Goal: Task Accomplishment & Management: Manage account settings

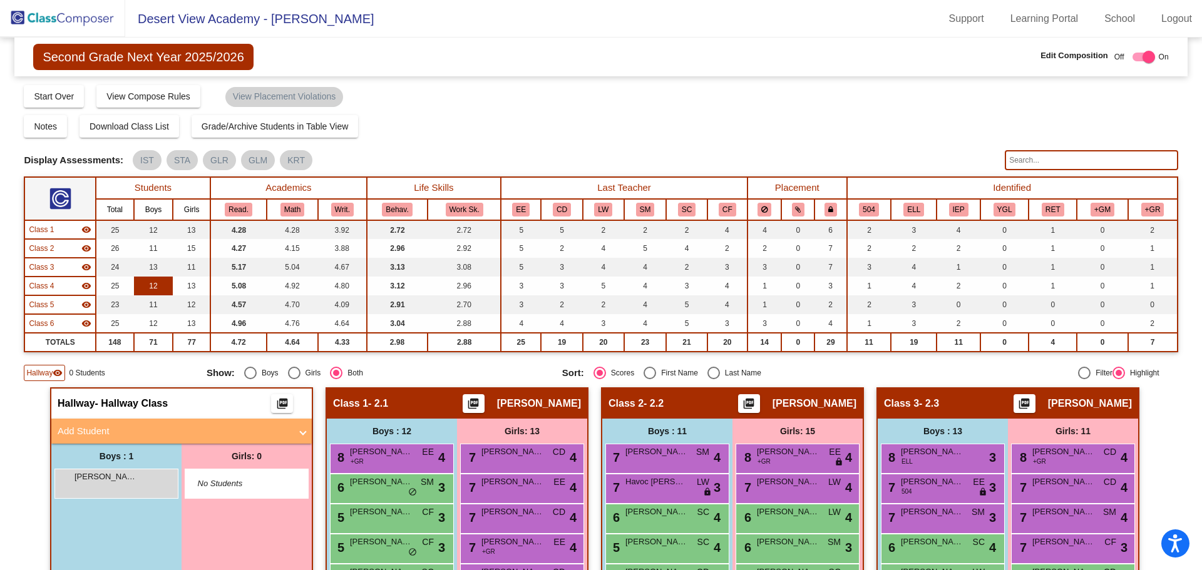
scroll to position [188, 0]
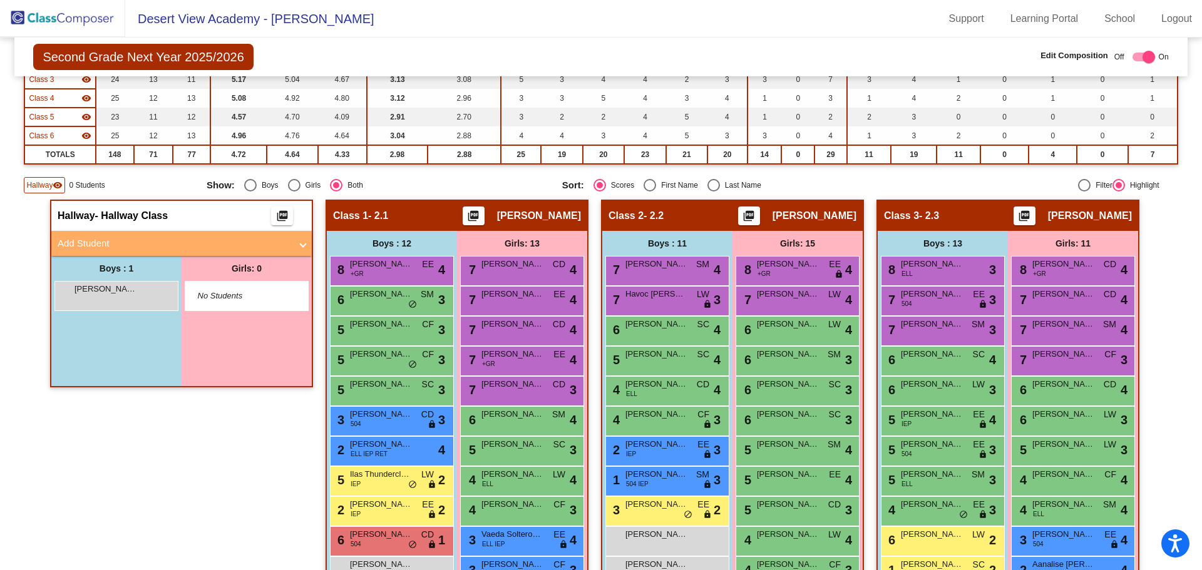
click at [80, 15] on img at bounding box center [62, 18] width 125 height 37
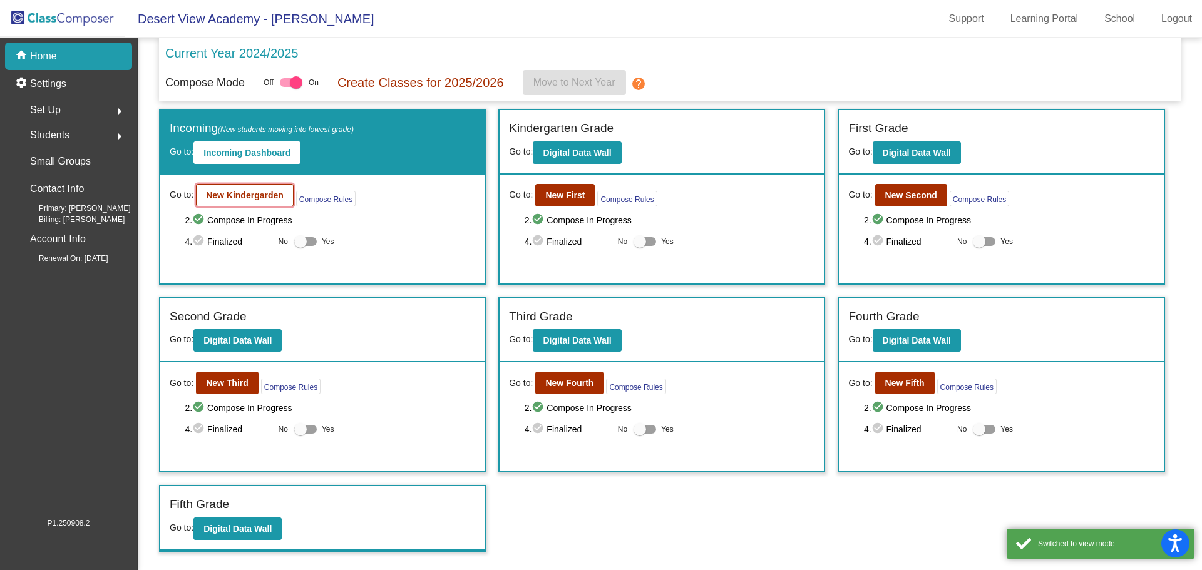
click at [270, 192] on b "New Kindergarden" at bounding box center [245, 195] width 78 height 10
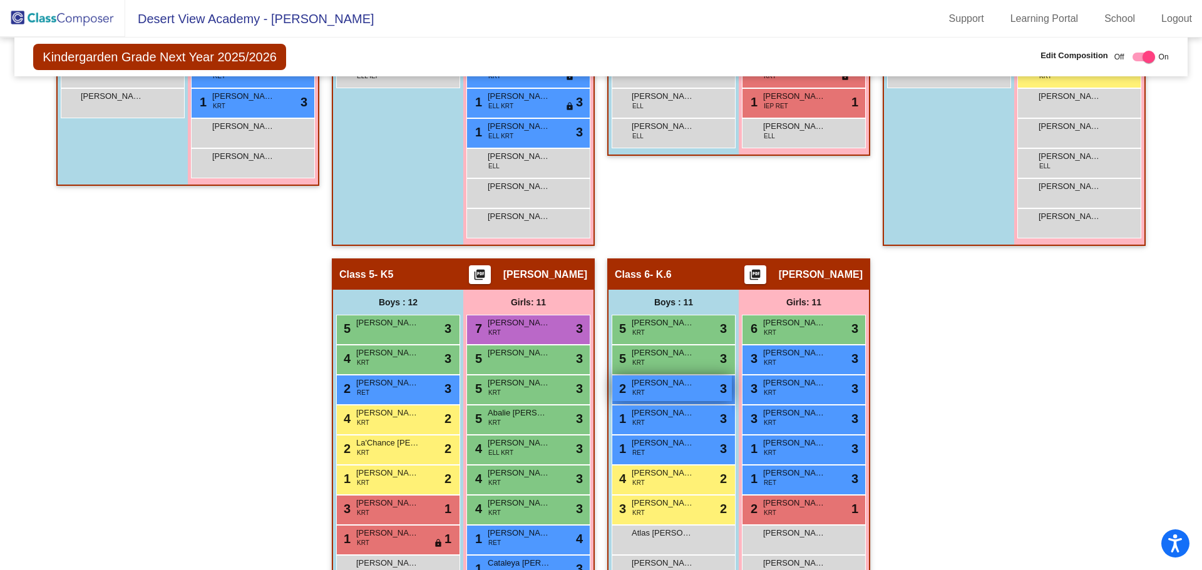
scroll to position [751, 0]
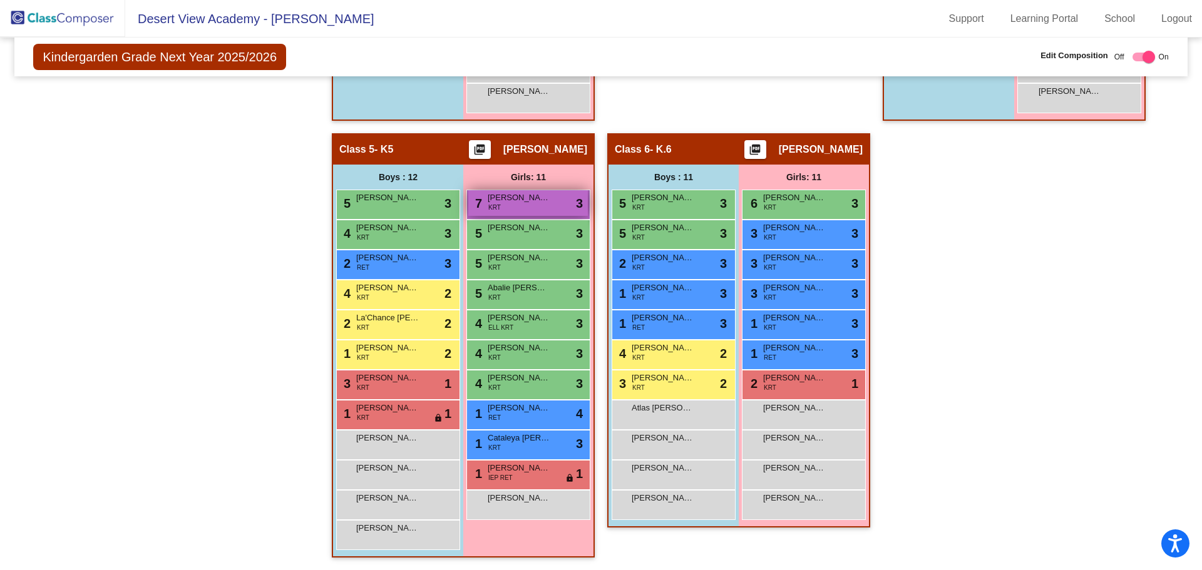
click at [506, 202] on span "[PERSON_NAME]" at bounding box center [519, 198] width 63 height 13
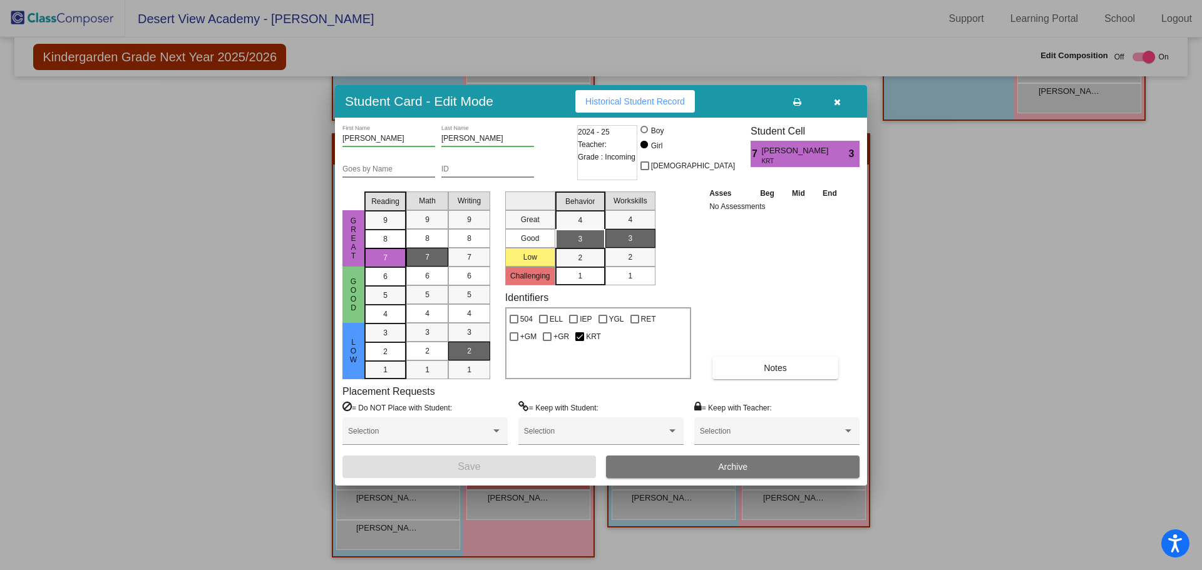
click at [733, 468] on span "Archive" at bounding box center [732, 467] width 29 height 10
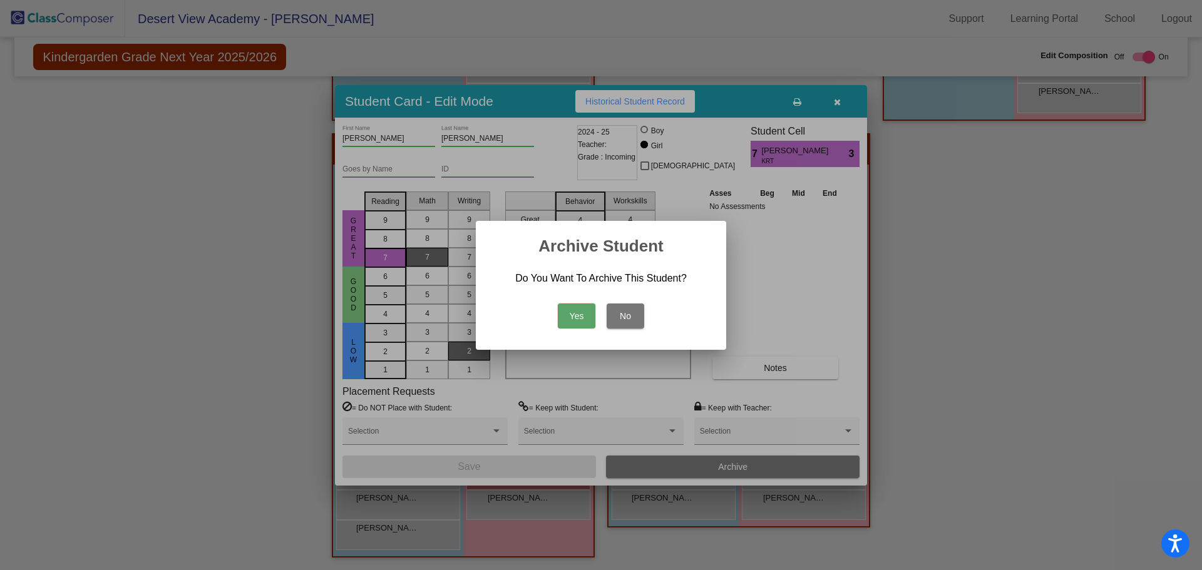
click at [580, 316] on button "Yes" at bounding box center [577, 316] width 38 height 25
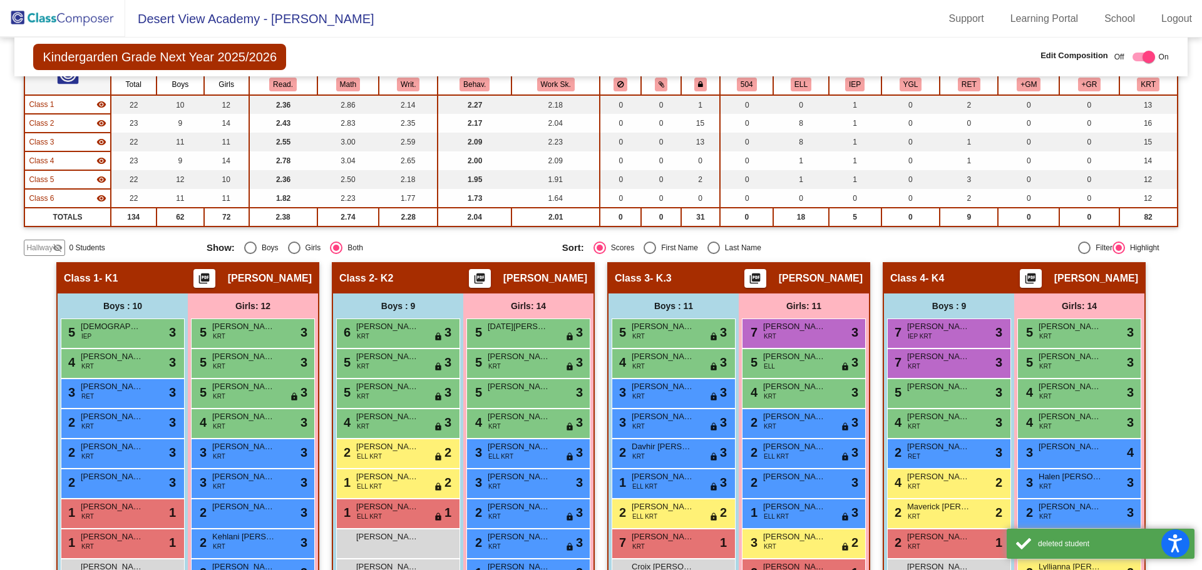
scroll to position [0, 0]
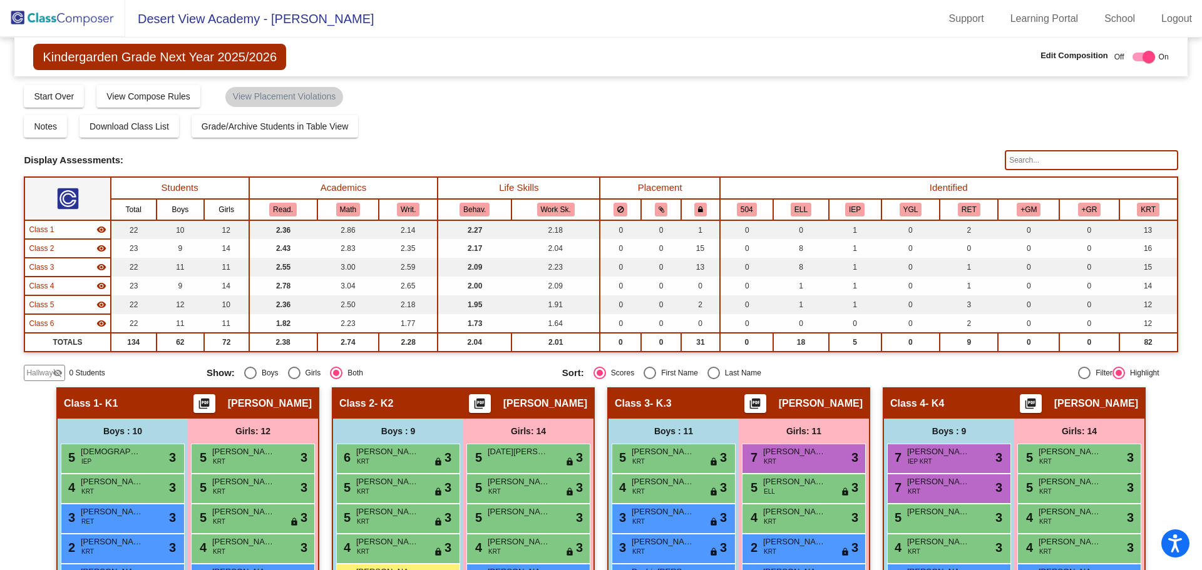
click at [56, 17] on img at bounding box center [62, 18] width 125 height 37
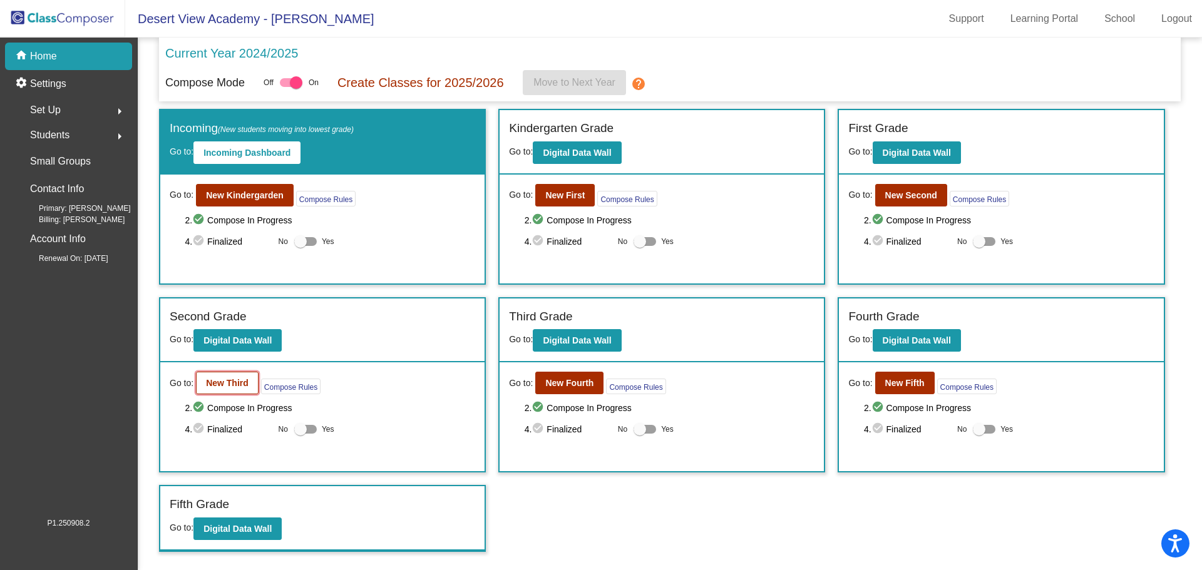
click at [231, 379] on b "New Third" at bounding box center [227, 383] width 43 height 10
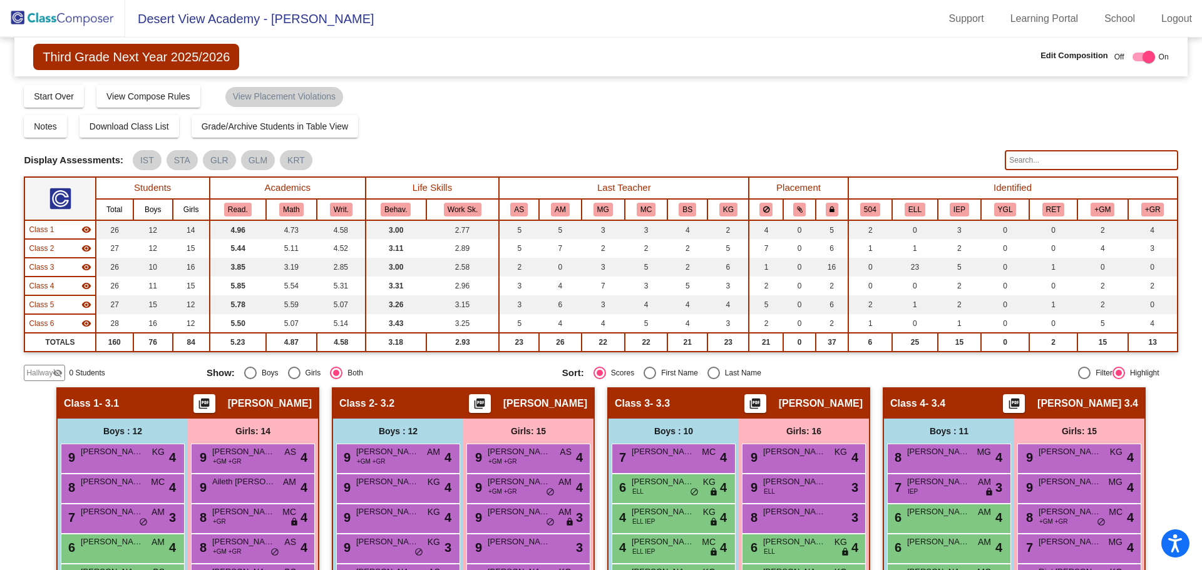
click at [1021, 163] on input "text" at bounding box center [1091, 160] width 173 height 20
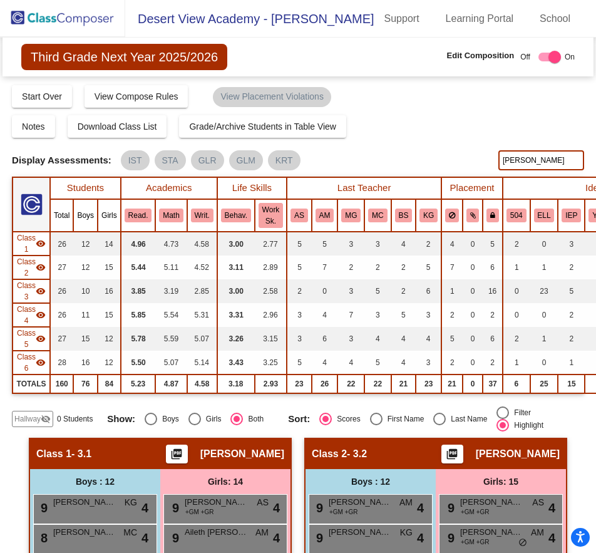
type input "[PERSON_NAME]"
